Goal: Task Accomplishment & Management: Use online tool/utility

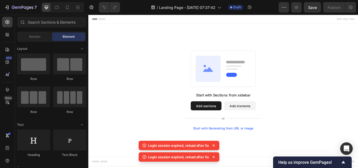
scroll to position [480, 0]
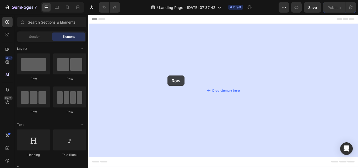
drag, startPoint x: 147, startPoint y: 112, endPoint x: 202, endPoint y: 127, distance: 57.0
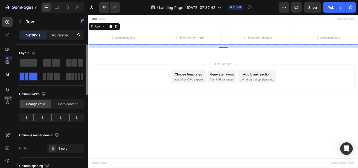
scroll to position [96, 0]
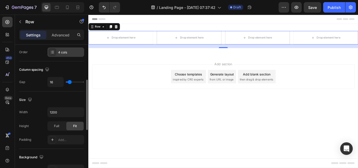
click at [53, 50] on icon at bounding box center [52, 52] width 4 height 4
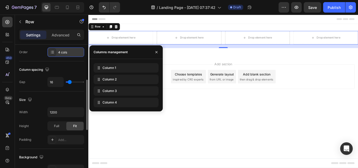
click at [53, 50] on icon at bounding box center [52, 52] width 4 height 4
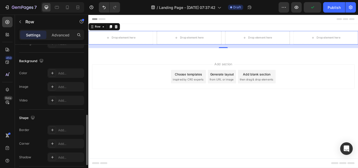
scroll to position [241, 0]
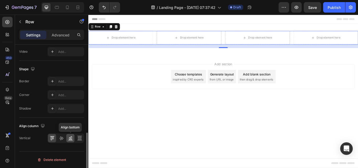
click at [68, 138] on icon at bounding box center [70, 137] width 5 height 5
click at [62, 137] on icon at bounding box center [61, 137] width 5 height 5
click at [59, 137] on icon at bounding box center [61, 137] width 5 height 5
drag, startPoint x: 49, startPoint y: 138, endPoint x: 58, endPoint y: 138, distance: 9.4
click at [49, 138] on div at bounding box center [52, 138] width 8 height 8
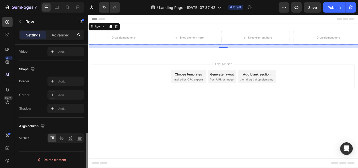
scroll to position [0, 0]
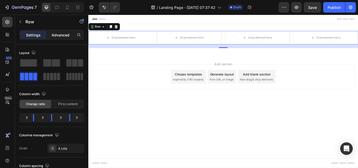
click at [61, 36] on p "Advanced" at bounding box center [61, 34] width 18 height 5
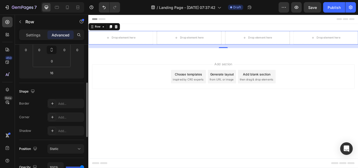
scroll to position [192, 0]
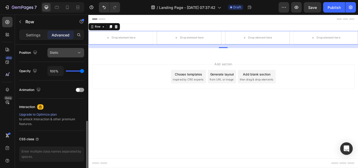
click at [70, 54] on div "Static" at bounding box center [63, 52] width 27 height 5
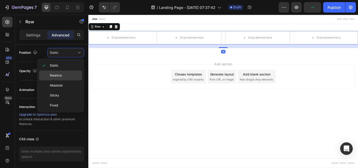
click at [62, 75] on p "Relative" at bounding box center [65, 75] width 30 height 5
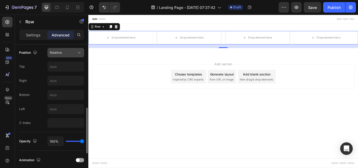
click at [67, 52] on div "Relative" at bounding box center [63, 52] width 27 height 5
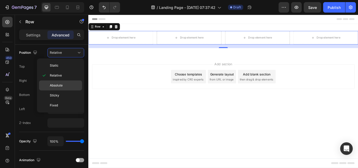
click at [64, 83] on p "Absolute" at bounding box center [65, 85] width 30 height 5
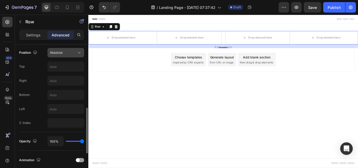
click at [67, 53] on div "Absolute" at bounding box center [63, 52] width 27 height 5
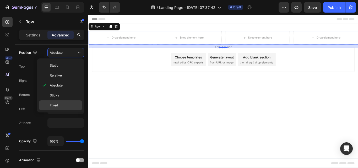
click at [63, 102] on div "Fixed" at bounding box center [60, 105] width 43 height 10
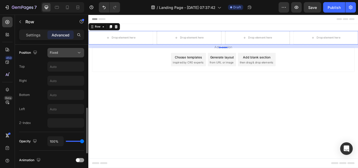
click at [63, 56] on button "Fixed" at bounding box center [65, 52] width 37 height 9
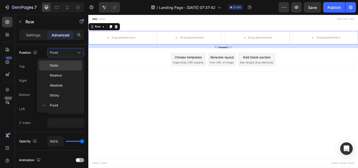
click at [58, 66] on p "Static" at bounding box center [65, 65] width 30 height 5
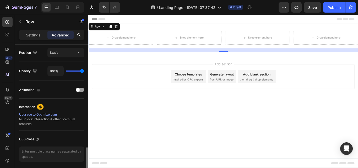
scroll to position [211, 0]
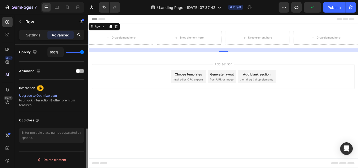
click at [82, 69] on div at bounding box center [80, 71] width 8 height 4
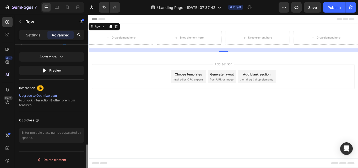
scroll to position [165, 0]
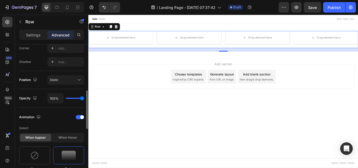
click at [80, 115] on div at bounding box center [80, 117] width 8 height 4
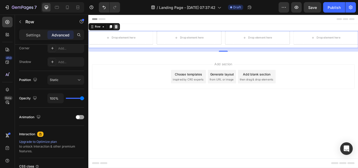
click at [120, 30] on icon at bounding box center [120, 29] width 3 height 4
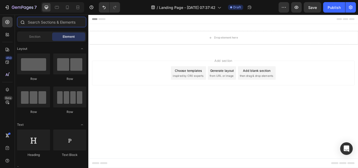
click at [41, 25] on input "text" at bounding box center [51, 22] width 69 height 10
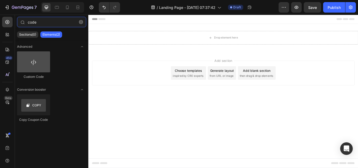
type input "code"
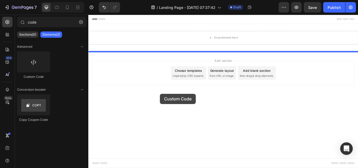
drag, startPoint x: 126, startPoint y: 85, endPoint x: 172, endPoint y: 107, distance: 50.7
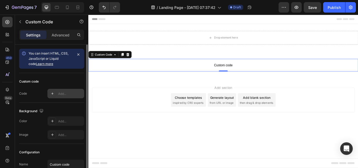
click at [52, 96] on div at bounding box center [52, 93] width 7 height 7
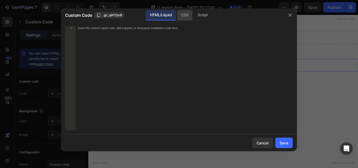
click at [186, 15] on div "CSS" at bounding box center [184, 15] width 15 height 10
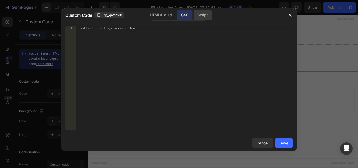
click at [208, 16] on div "Script" at bounding box center [202, 15] width 18 height 10
click at [186, 13] on div "CSS" at bounding box center [184, 15] width 15 height 10
click at [171, 14] on div "HTML/Liquid" at bounding box center [161, 15] width 30 height 10
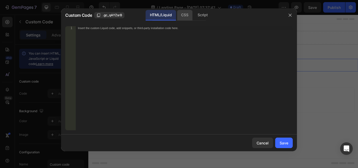
click at [183, 14] on div "CSS" at bounding box center [184, 15] width 15 height 10
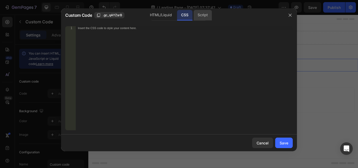
click at [202, 15] on div "Script" at bounding box center [202, 15] width 18 height 10
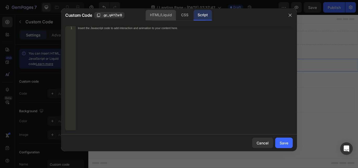
click at [157, 13] on div "HTML/Liquid" at bounding box center [161, 15] width 30 height 10
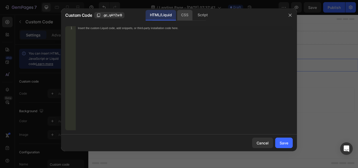
click at [189, 13] on div "CSS" at bounding box center [184, 15] width 15 height 10
drag, startPoint x: 167, startPoint y: 24, endPoint x: 106, endPoint y: 28, distance: 61.7
click at [107, 18] on span ".gc_qAYZsrB" at bounding box center [112, 15] width 19 height 5
click at [118, 29] on div "Insert the CSS code to style your content here." at bounding box center [173, 27] width 191 height 3
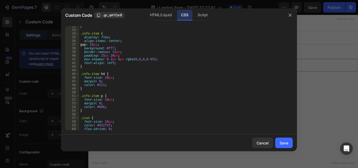
scroll to position [0, 0]
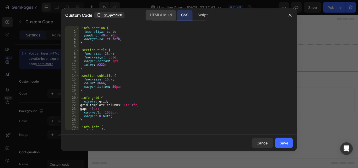
click at [160, 15] on div "HTML/Liquid" at bounding box center [161, 15] width 30 height 10
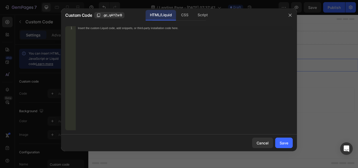
click at [176, 26] on div "1 Insert the custom Liquid code, add snippets, or third-party installation code…" at bounding box center [179, 78] width 236 height 112
click at [177, 27] on div "Insert the custom Liquid code, add snippets, or third-party installation code h…" at bounding box center [173, 27] width 191 height 3
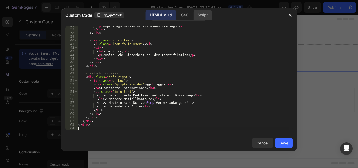
click at [200, 19] on div "Script" at bounding box center [202, 15] width 18 height 10
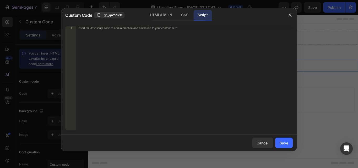
click at [139, 27] on div "Insert the Javascript code to add interaction and animation to your content her…" at bounding box center [173, 27] width 191 height 3
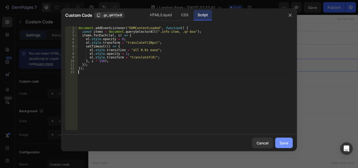
click at [281, 139] on button "Save" at bounding box center [284, 142] width 18 height 10
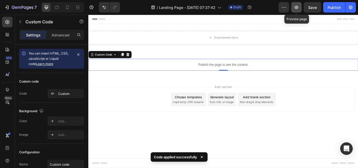
click at [296, 9] on icon "button" at bounding box center [296, 7] width 5 height 5
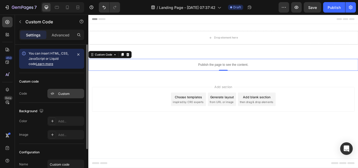
click at [55, 95] on div at bounding box center [52, 93] width 7 height 7
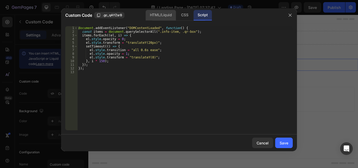
click at [163, 14] on div "HTML/Liquid" at bounding box center [161, 15] width 30 height 10
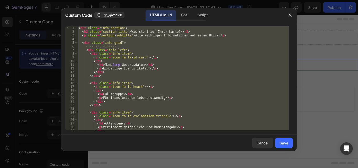
click at [238, 114] on div "< div class = "info-section" > < h2 class = "section-title" > Was steht auf Ihr…" at bounding box center [182, 78] width 211 height 104
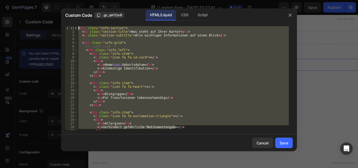
drag, startPoint x: 189, startPoint y: 127, endPoint x: 71, endPoint y: 18, distance: 160.1
click at [71, 18] on div "Custom Code .gc_qAYZsrB HTML/Liquid CSS Script <i class="icon fa fa-exclamation…" at bounding box center [179, 79] width 236 height 143
type textarea "<div class="info-section"> <h2 class="section-title">Was steht auf Ihrer Karte?…"
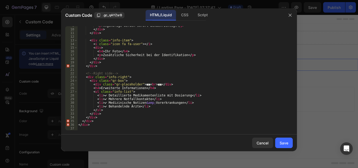
scroll to position [32, 0]
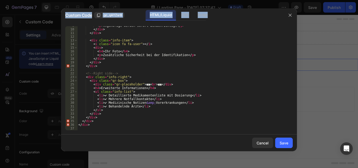
drag, startPoint x: 154, startPoint y: 130, endPoint x: 73, endPoint y: 71, distance: 100.4
click at [61, 38] on div "9 10 11 12 13 14 15 16 17 18 19 20 21 22 23 24 25 26 27 28 29 30 31 32 33 34 35…" at bounding box center [179, 78] width 236 height 112
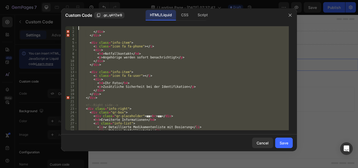
scroll to position [0, 0]
drag, startPoint x: 96, startPoint y: 128, endPoint x: 72, endPoint y: 7, distance: 123.6
click at [72, 7] on div "Custom Code .gc_qAYZsrB HTML/Liquid CSS Script 1 2 3 4 5 6 7 8 9 10 11 12 13 14…" at bounding box center [179, 84] width 358 height 168
type textarea "</div>"
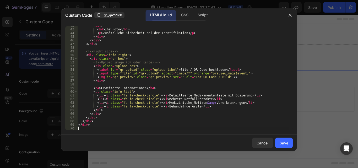
scroll to position [153, 0]
click at [180, 15] on div "CSS" at bounding box center [184, 15] width 15 height 10
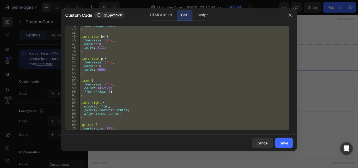
click at [214, 106] on div "text-align : left ; } .info-item h4 { font-size : 18 px ; margin : 0 ; color : …" at bounding box center [183, 78] width 209 height 104
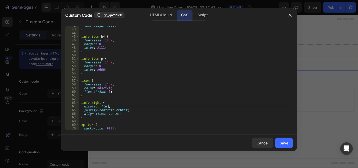
click at [214, 104] on div "text-align : left ; } .info-item h4 { font-size : 18 px ; margin : 0 ; color : …" at bounding box center [183, 79] width 209 height 111
click at [213, 104] on div "text-align : left ; } .info-item h4 { font-size : 18 px ; margin : 0 ; color : …" at bounding box center [183, 79] width 209 height 111
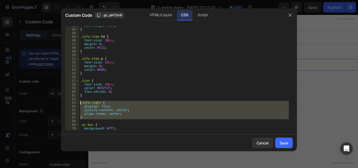
click at [213, 104] on div "text-align : left ; } .info-item h4 { font-size : 18 px ; margin : 0 ; color : …" at bounding box center [183, 79] width 209 height 111
type textarea "}"
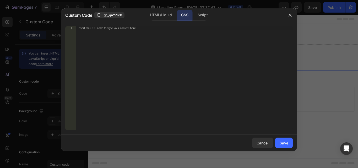
scroll to position [376, 0]
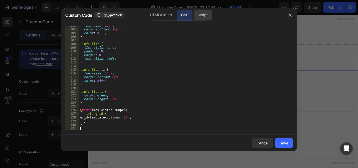
click at [204, 14] on div "Script" at bounding box center [202, 15] width 18 height 10
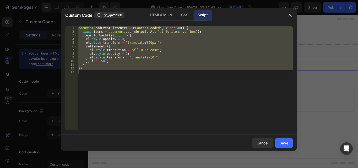
click at [176, 66] on div "document . addEventListener ( "DOMContentLoaded" , function ( ) { const items =…" at bounding box center [184, 78] width 215 height 104
drag, startPoint x: 140, startPoint y: 70, endPoint x: 69, endPoint y: 24, distance: 85.1
click at [69, 24] on div "}); 1 2 3 4 5 6 7 8 9 10 11 12 13 document . addEventListener ( "DOMContentLoad…" at bounding box center [179, 78] width 236 height 112
type textarea "document.addEventListener("DOMContentLoaded", function() { const items = docume…"
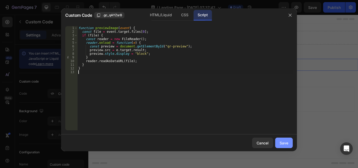
click at [285, 141] on div "Save" at bounding box center [283, 142] width 9 height 5
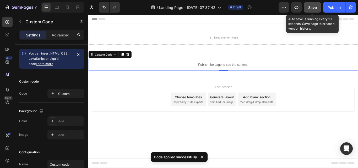
click at [315, 8] on span "Save" at bounding box center [312, 7] width 9 height 4
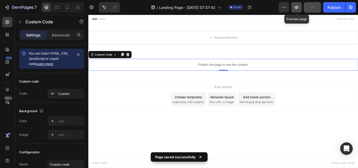
click at [296, 7] on icon "button" at bounding box center [296, 7] width 5 height 5
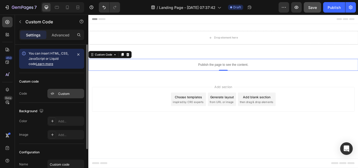
click at [50, 94] on icon at bounding box center [52, 93] width 4 height 4
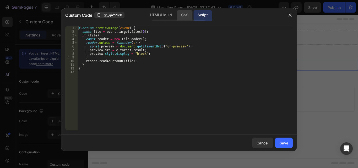
click at [185, 12] on div "CSS" at bounding box center [184, 15] width 15 height 10
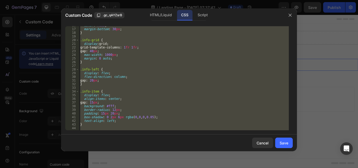
scroll to position [115, 0]
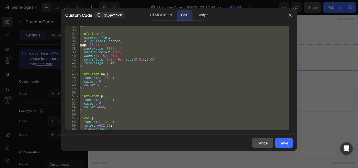
click at [259, 144] on div "Cancel" at bounding box center [262, 142] width 12 height 5
